Goal: Information Seeking & Learning: Learn about a topic

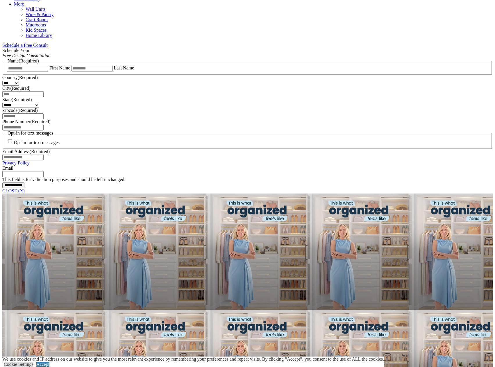
scroll to position [349, 0]
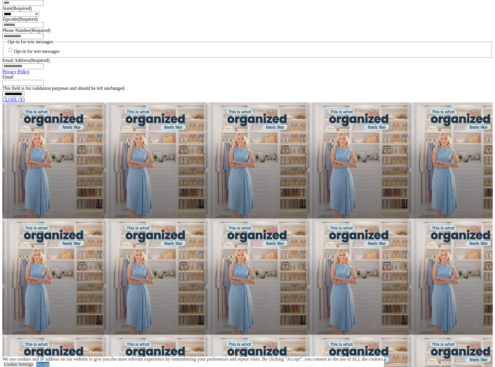
scroll to position [460, 0]
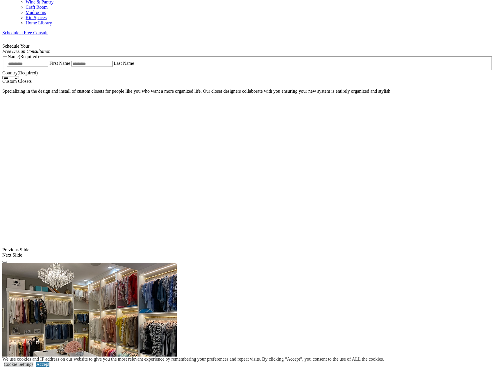
scroll to position [392, 0]
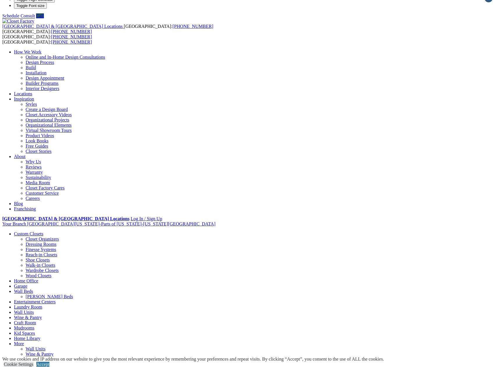
scroll to position [0, 0]
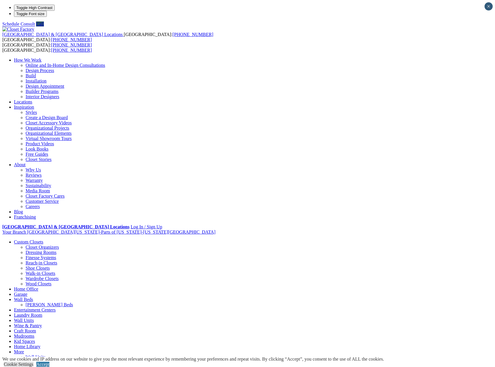
click at [33, 266] on link "Shoe Closets" at bounding box center [38, 268] width 24 height 5
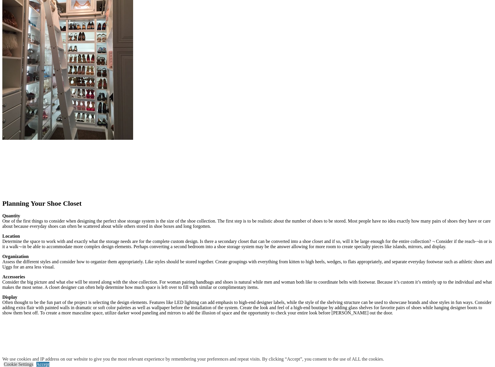
scroll to position [766, 0]
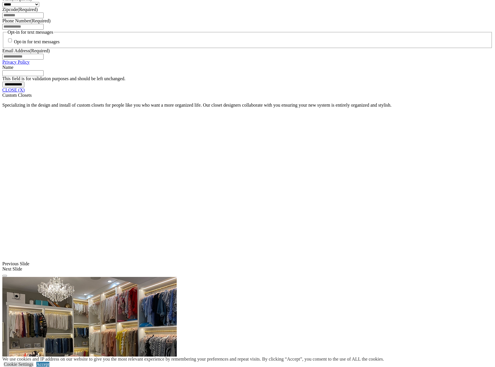
scroll to position [453, 0]
